Goal: Transaction & Acquisition: Purchase product/service

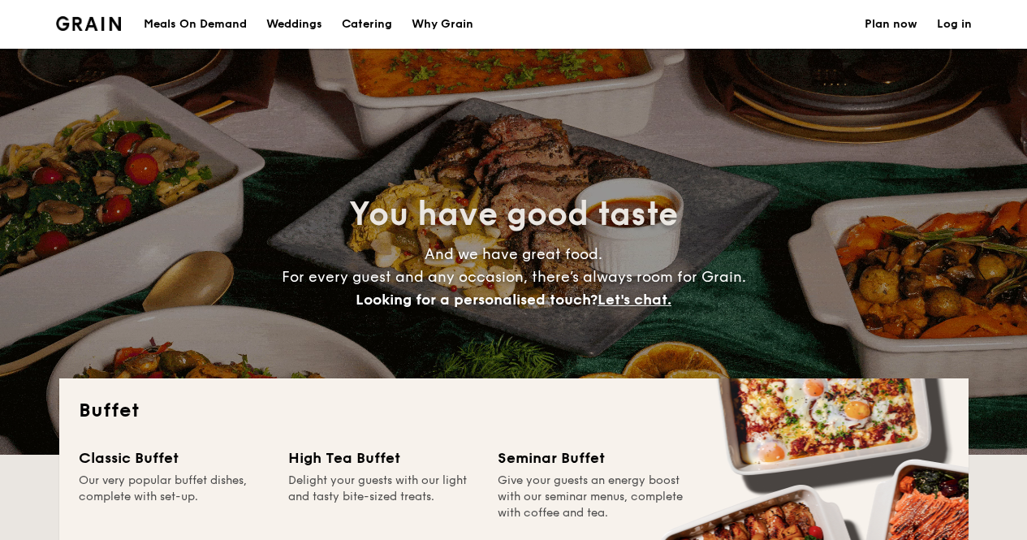
select select
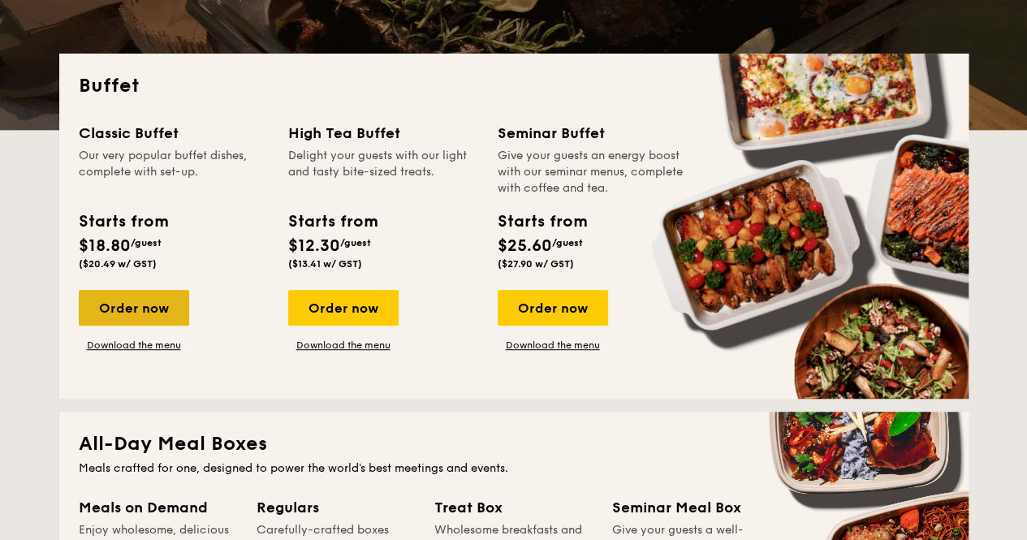
click at [126, 295] on div "Order now" at bounding box center [134, 308] width 110 height 36
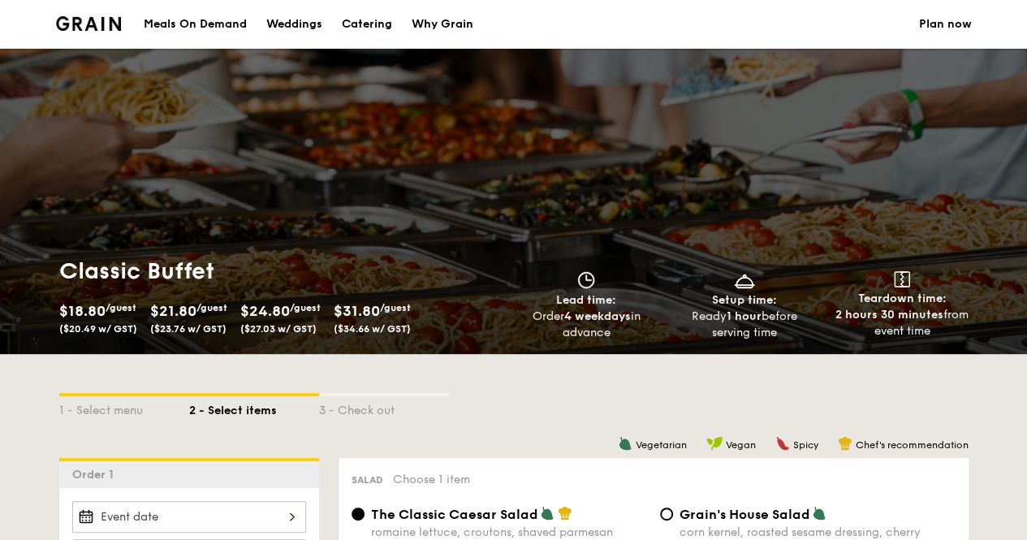
scroll to position [325, 0]
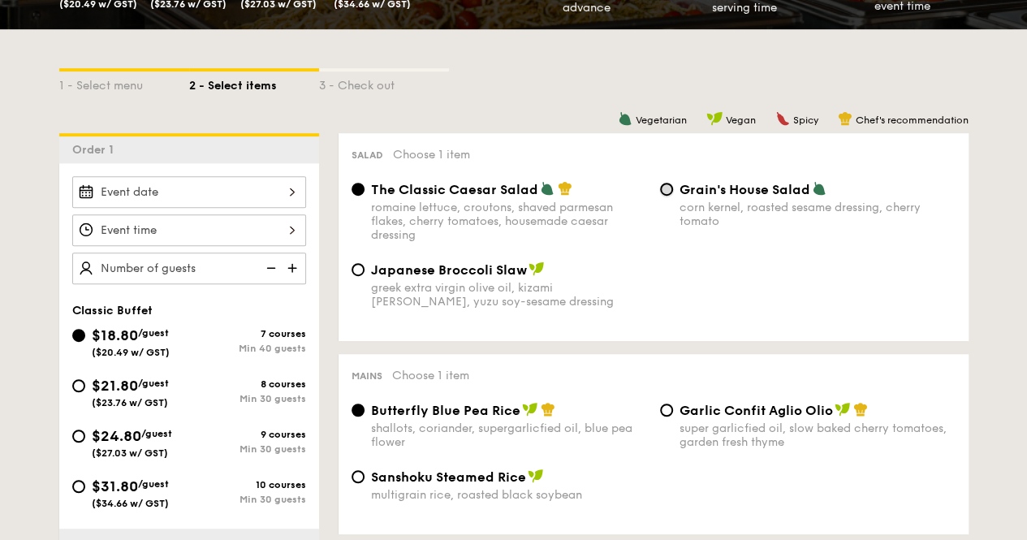
click at [662, 184] on input "Grain's House Salad corn kernel, roasted sesame dressing, cherry tomato" at bounding box center [666, 189] width 13 height 13
radio input "true"
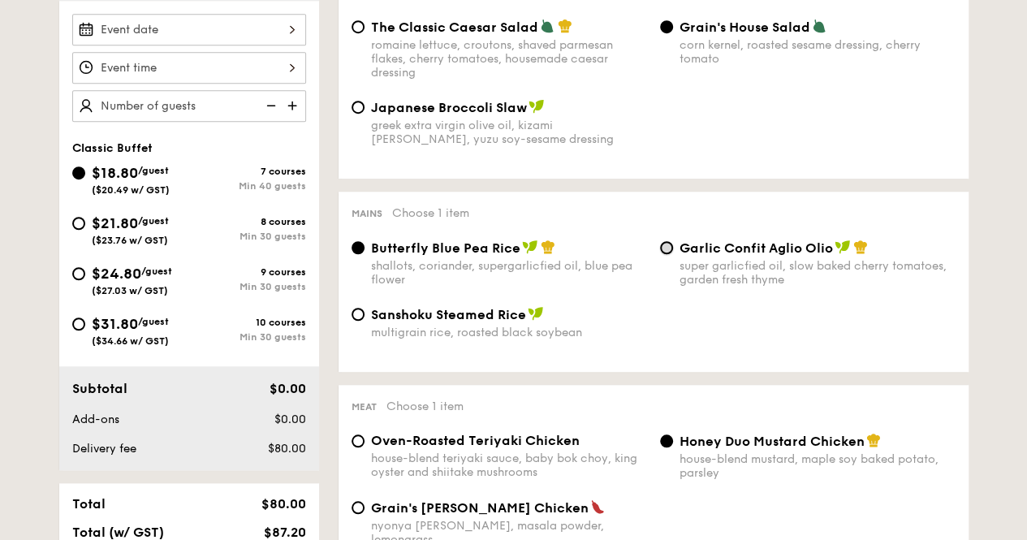
click at [666, 248] on input "Garlic Confit Aglio Olio super garlicfied oil, slow baked cherry tomatoes, gard…" at bounding box center [666, 247] width 13 height 13
radio input "true"
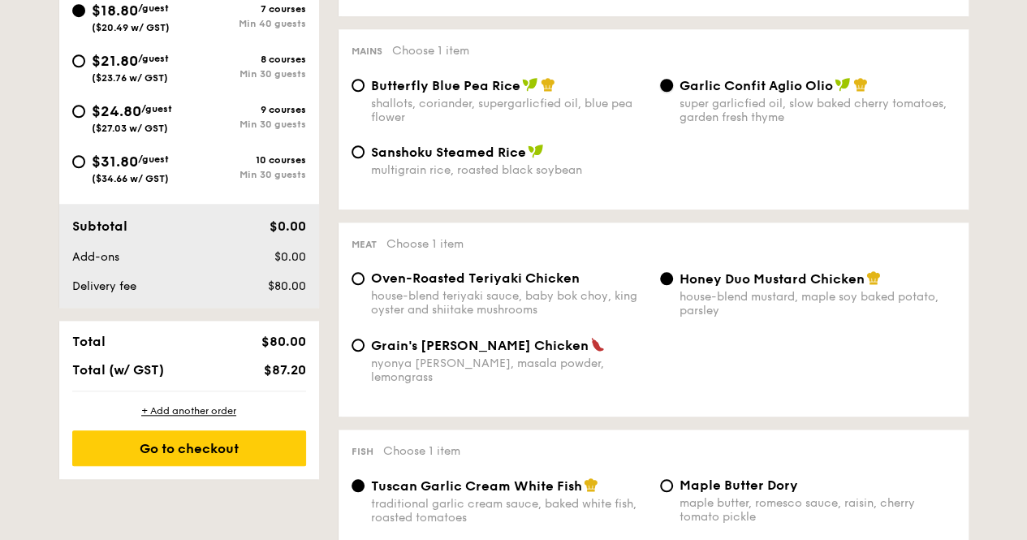
scroll to position [731, 0]
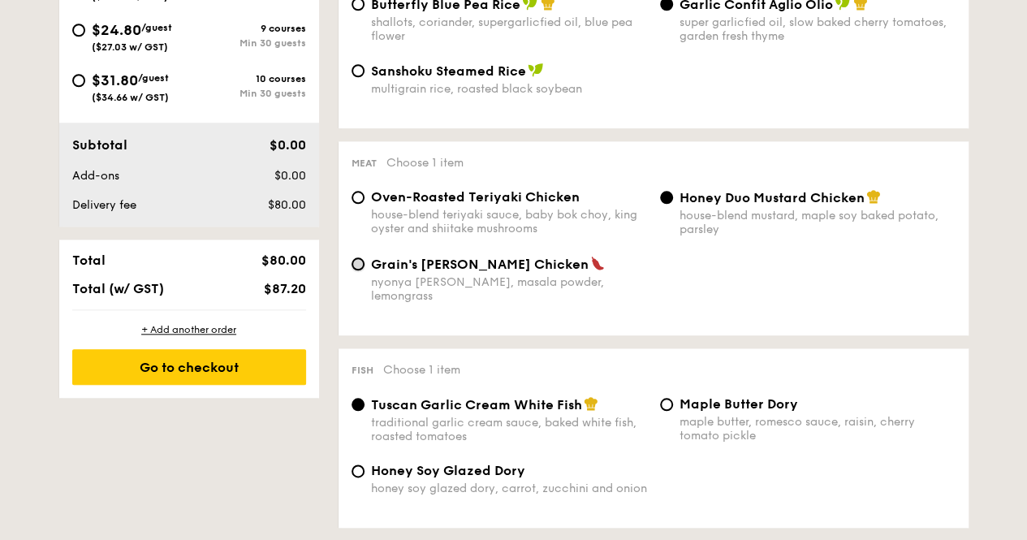
click at [360, 265] on input "Grain's [PERSON_NAME] Chicken nyonya [PERSON_NAME], masala powder, lemongrass" at bounding box center [357, 263] width 13 height 13
radio input "true"
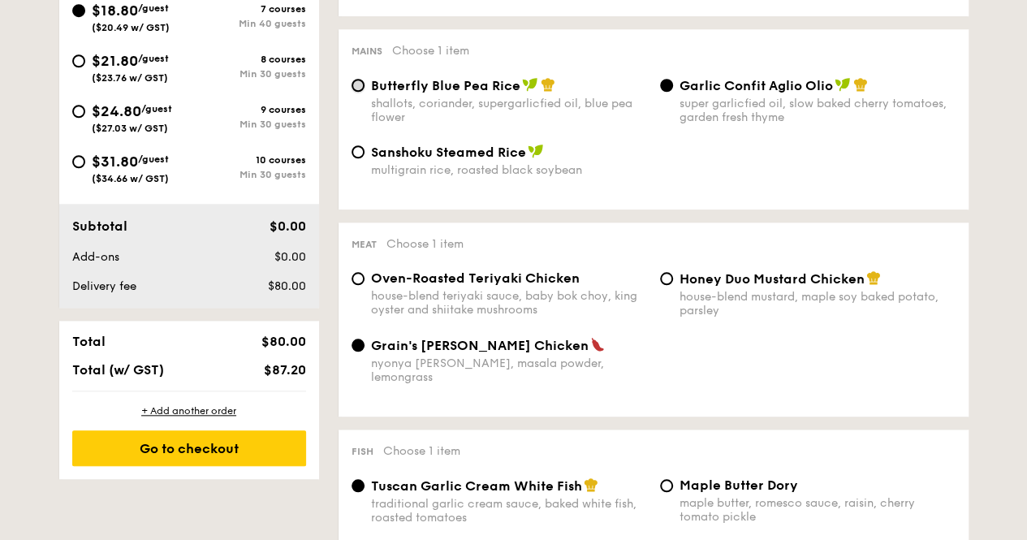
click at [363, 88] on input "Butterfly Blue Pea Rice shallots, coriander, supergarlicfied oil, blue pea flow…" at bounding box center [357, 85] width 13 height 13
radio input "true"
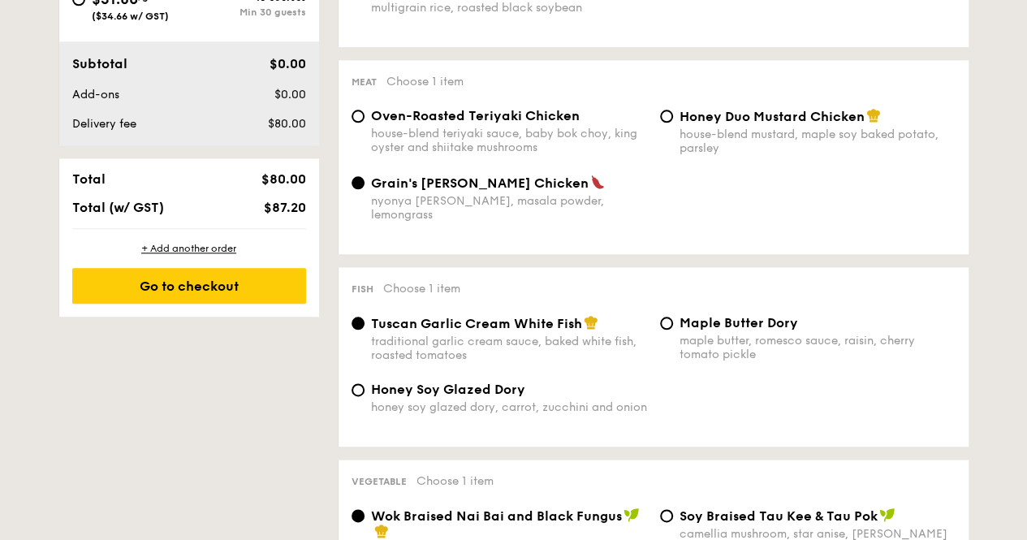
scroll to position [974, 0]
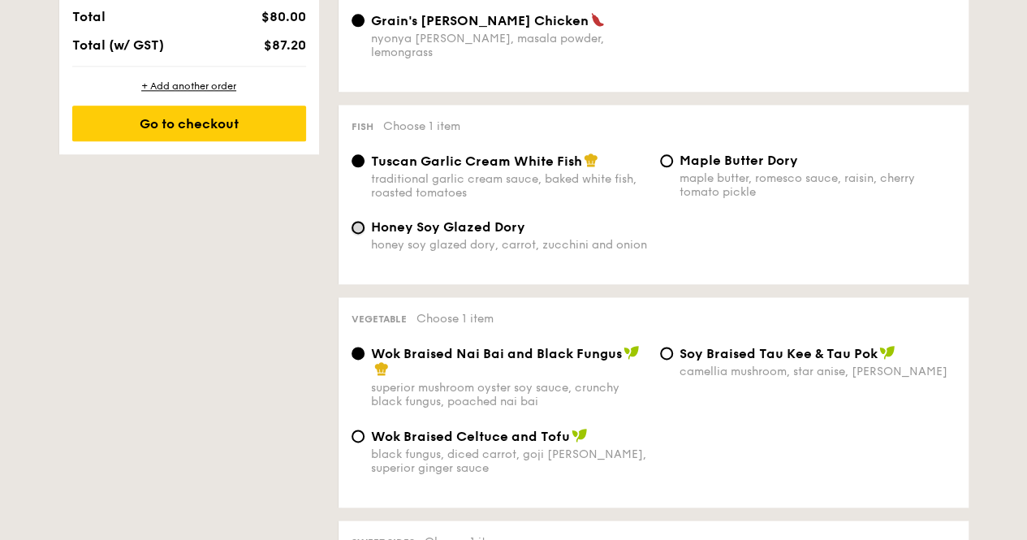
click at [364, 221] on input "Honey Soy Glazed Dory honey soy glazed dory, carrot, zucchini and onion" at bounding box center [357, 227] width 13 height 13
radio input "true"
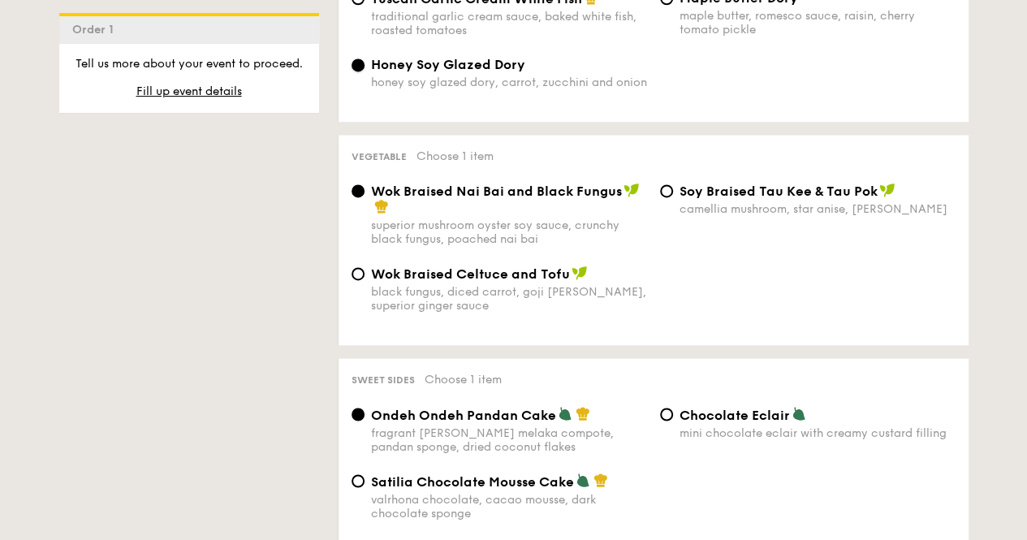
scroll to position [1218, 0]
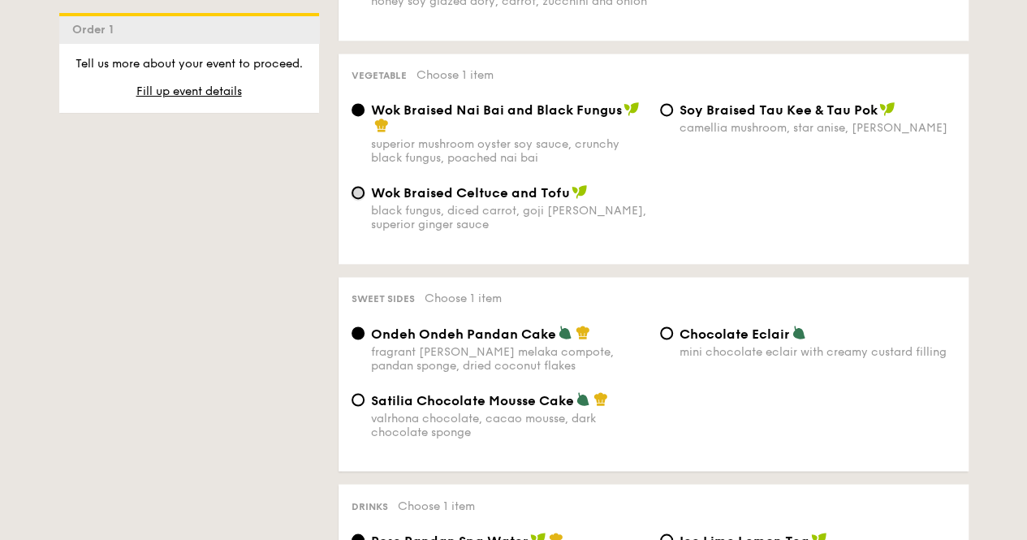
click at [356, 191] on input "Wok Braised Celtuce and Tofu black fungus, diced carrot, goji [PERSON_NAME], su…" at bounding box center [357, 192] width 13 height 13
radio input "true"
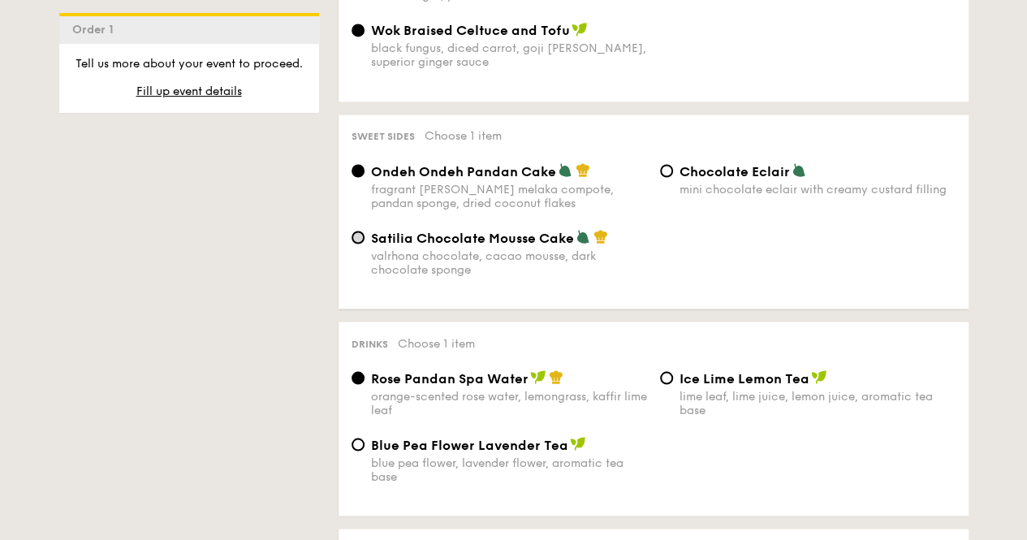
click at [352, 231] on div "Satilia Chocolate Mousse Cake valrhona chocolate, cacao mousse, dark chocolate …" at bounding box center [499, 252] width 308 height 47
click at [356, 231] on input "Satilia Chocolate Mousse Cake valrhona chocolate, cacao mousse, dark chocolate …" at bounding box center [357, 237] width 13 height 13
radio input "true"
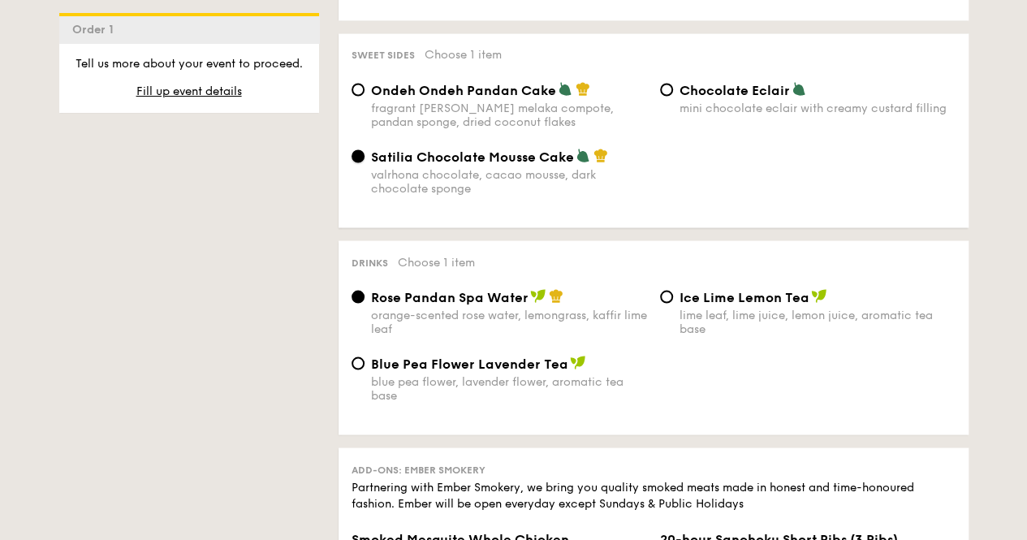
scroll to position [1542, 0]
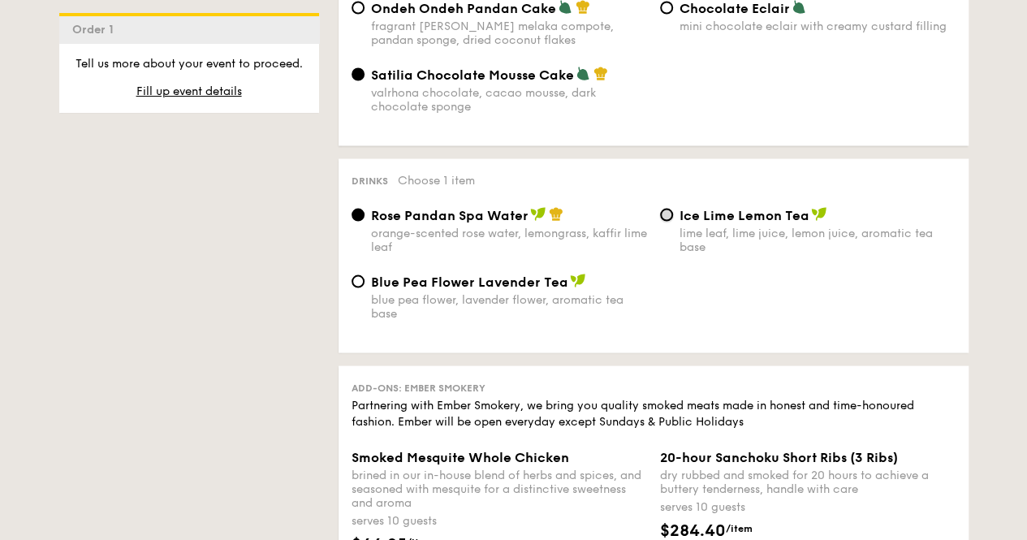
click at [669, 209] on input "Ice Lime Lemon Tea lime leaf, lime juice, lemon juice, aromatic tea base" at bounding box center [666, 215] width 13 height 13
radio input "true"
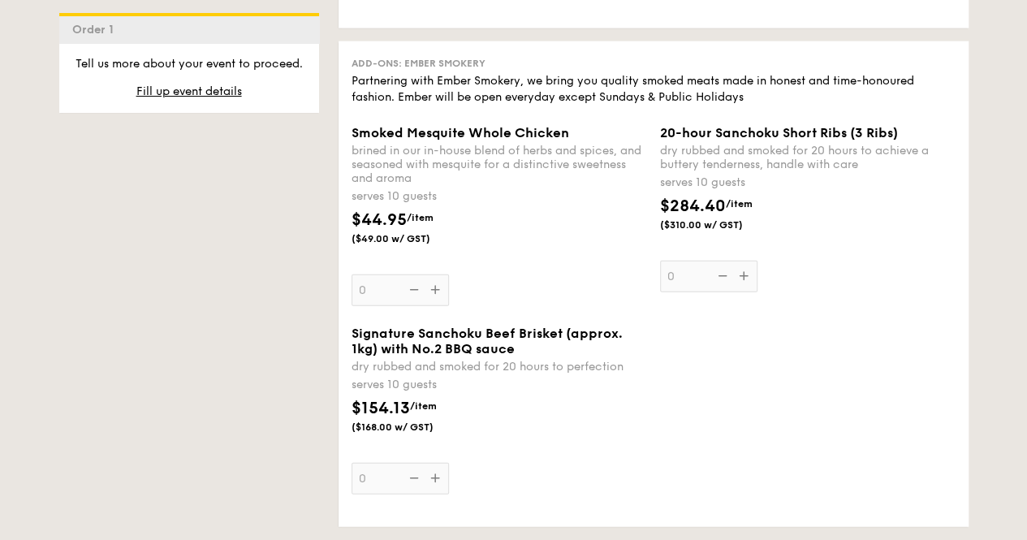
scroll to position [2111, 0]
